Goal: Browse casually

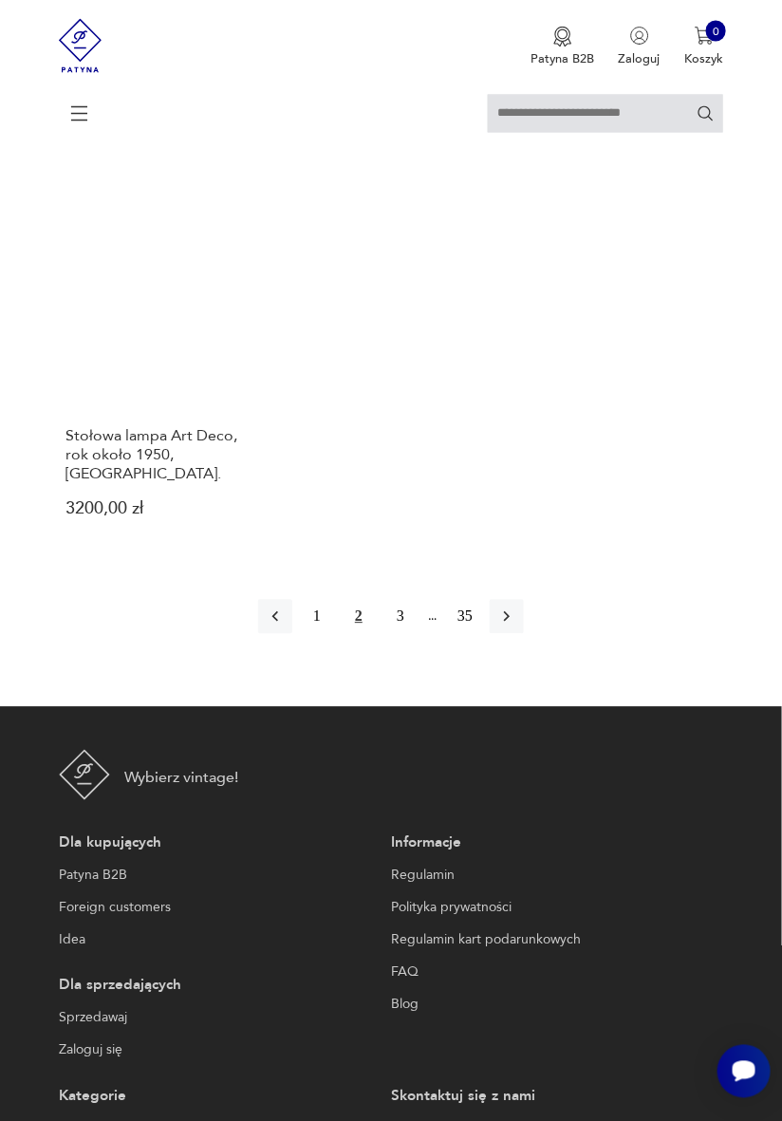
scroll to position [2433, 0]
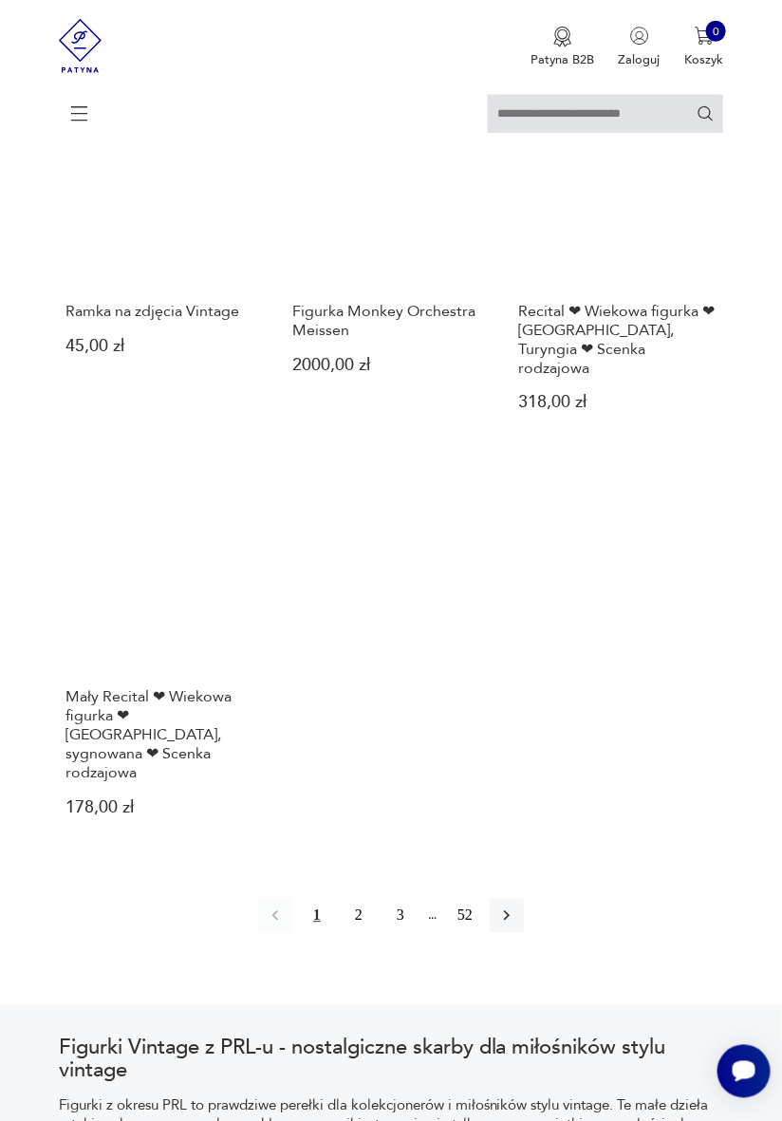
scroll to position [2095, 0]
